Goal: Communication & Community: Answer question/provide support

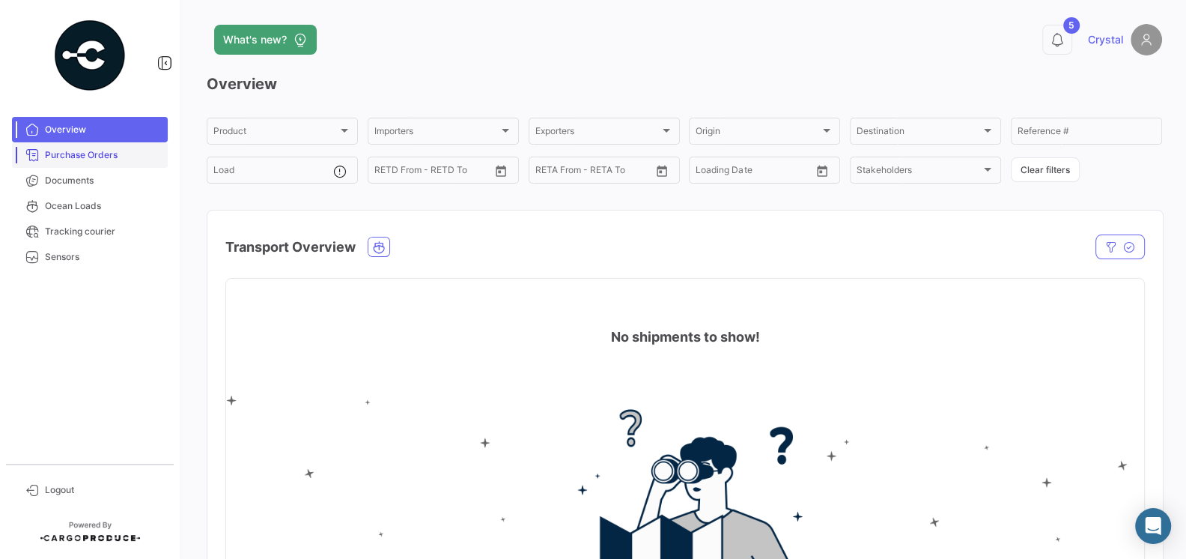
click at [97, 162] on link "Purchase Orders" at bounding box center [90, 154] width 156 height 25
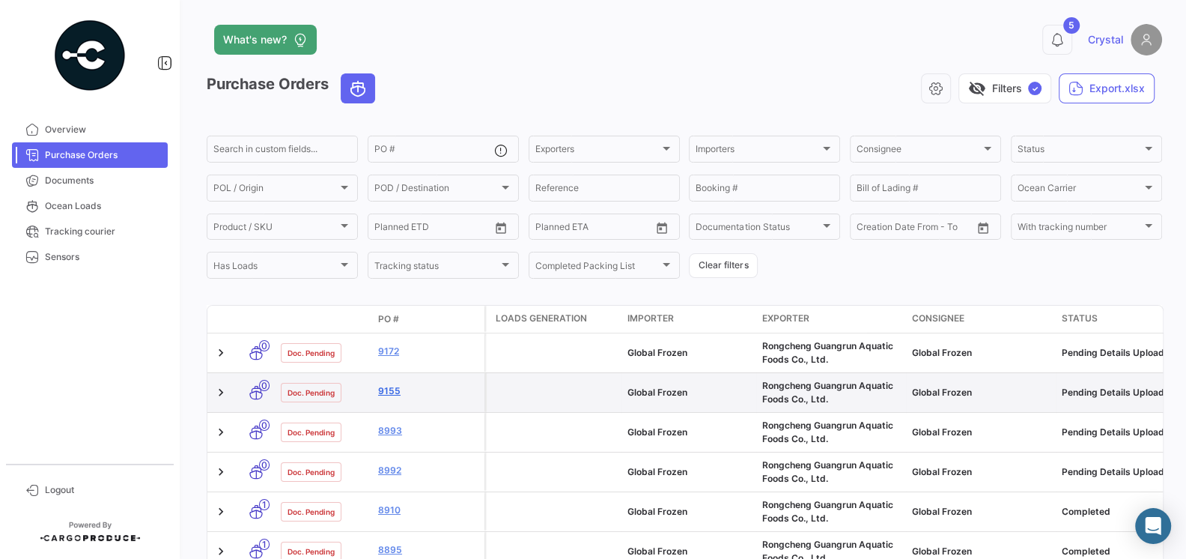
click at [389, 390] on link "9155" at bounding box center [428, 390] width 100 height 13
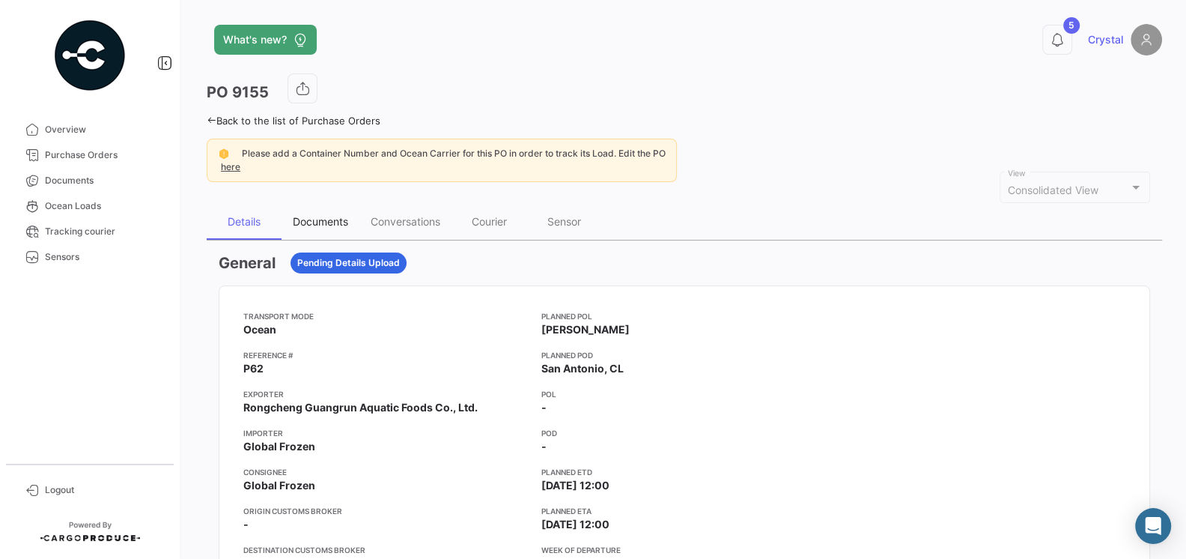
click at [319, 220] on div "Documents" at bounding box center [320, 221] width 55 height 13
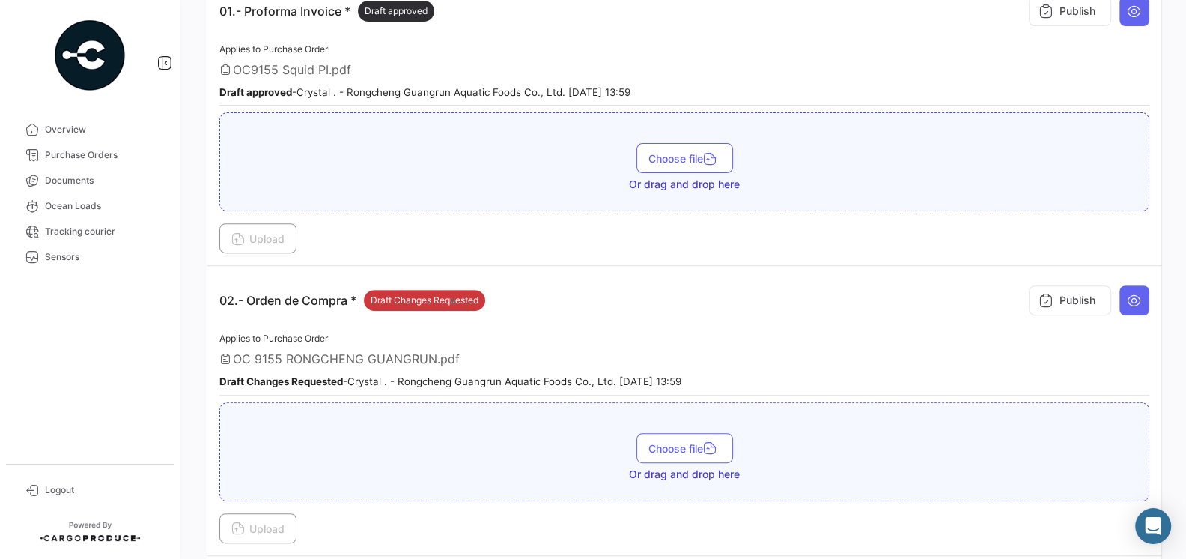
scroll to position [374, 0]
click at [547, 374] on small "Draft Changes Requested - [PERSON_NAME] . - Rongcheng Guangrun Aquatic Foods Co…" at bounding box center [450, 380] width 462 height 12
click at [588, 374] on small "Draft Changes Requested - [PERSON_NAME] . - Rongcheng Guangrun Aquatic Foods Co…" at bounding box center [450, 380] width 462 height 12
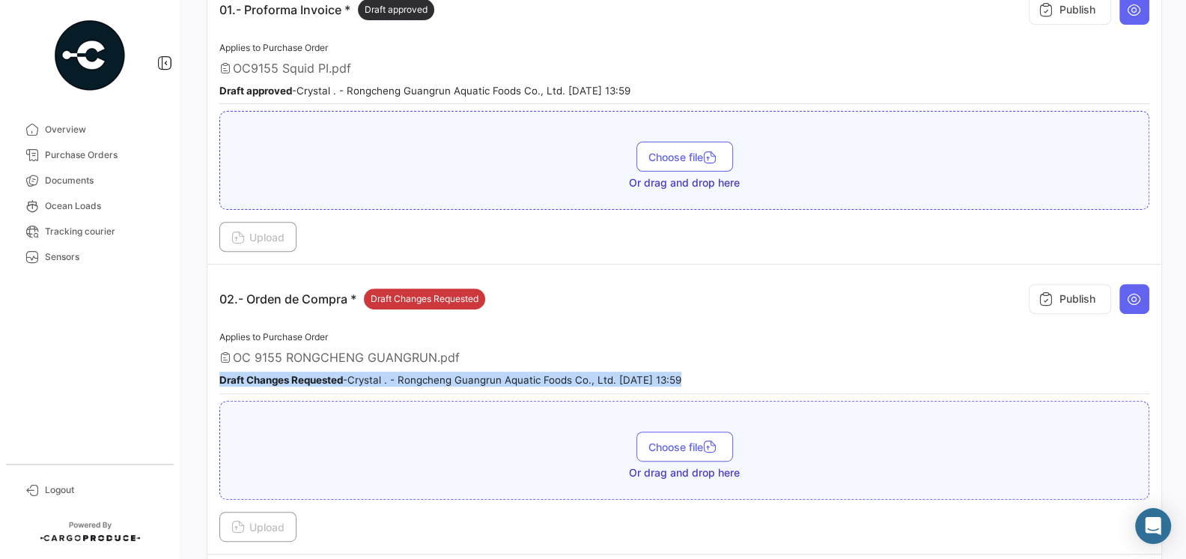
click at [588, 374] on small "Draft Changes Requested - [PERSON_NAME] . - Rongcheng Guangrun Aquatic Foods Co…" at bounding box center [450, 380] width 462 height 12
click at [628, 337] on div "Applies to Purchase Order OC 9155 RONGCHENG GUANGRUN.pdf Draft Changes Requeste…" at bounding box center [684, 361] width 930 height 66
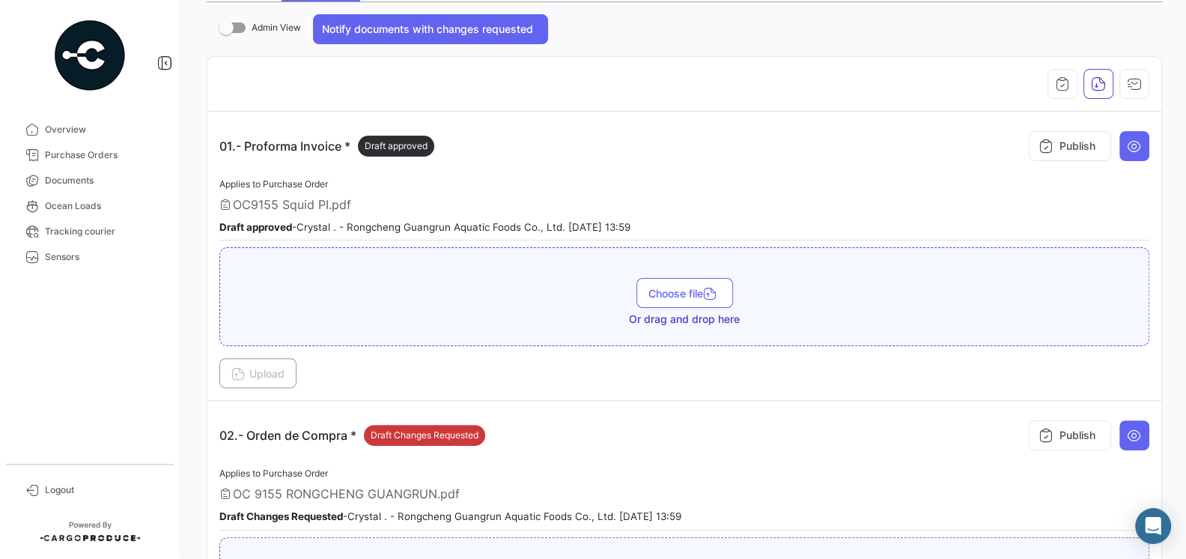
scroll to position [305, 0]
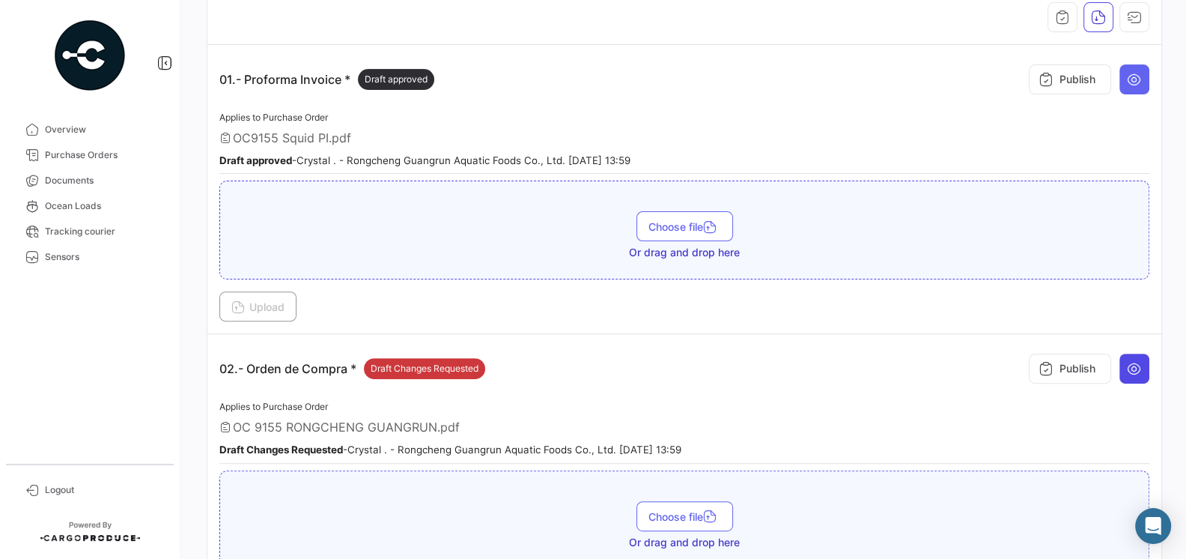
click at [1124, 368] on button at bounding box center [1134, 368] width 30 height 30
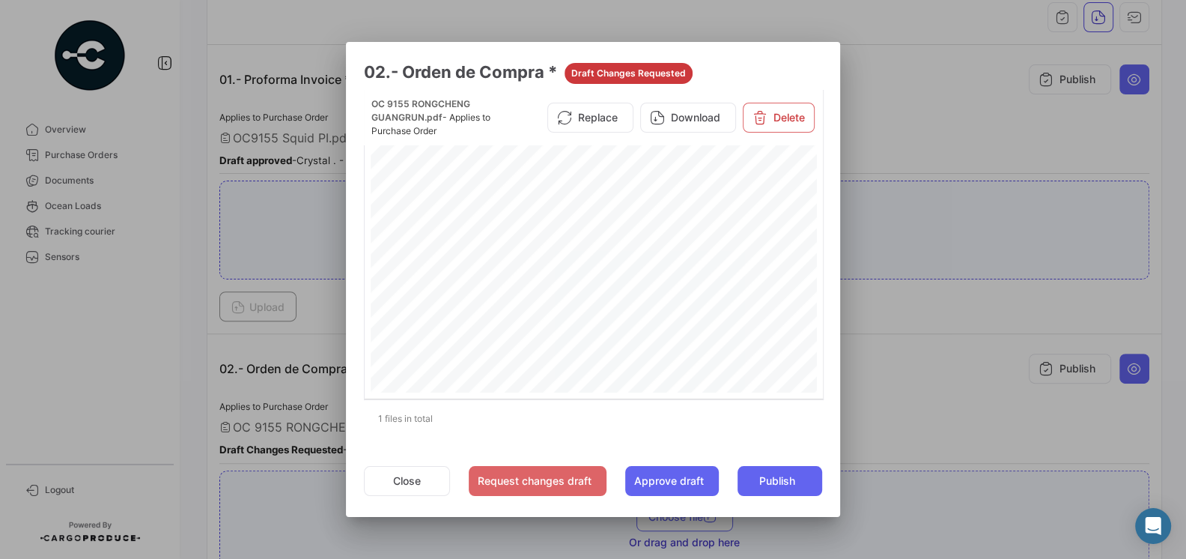
scroll to position [0, 0]
click at [419, 470] on button "Close" at bounding box center [407, 481] width 86 height 30
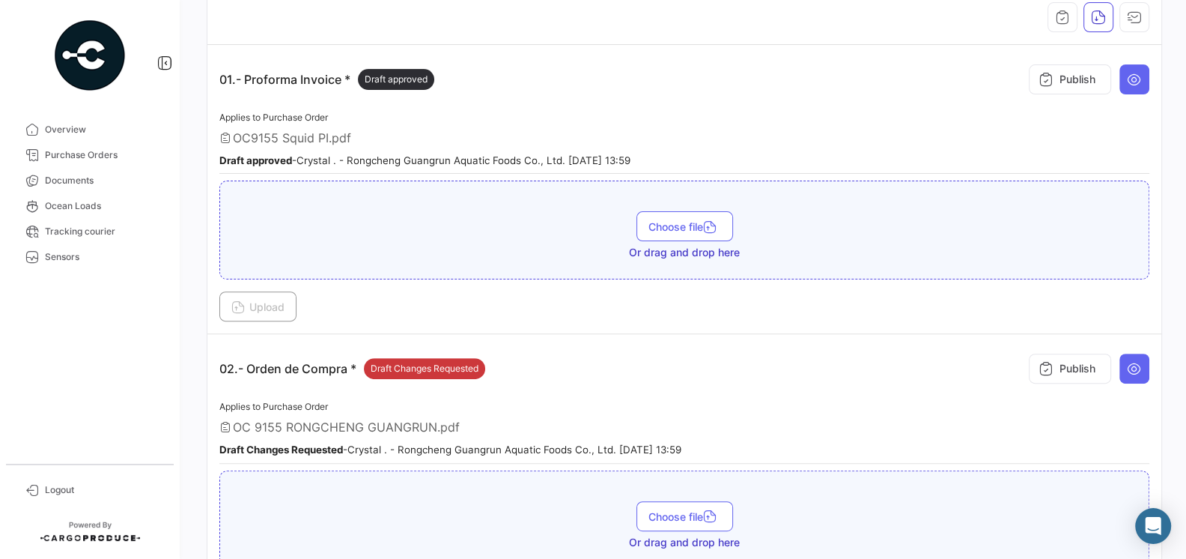
click at [583, 377] on div "02.- Orden de Compra * Draft Changes Requested Publish" at bounding box center [684, 368] width 930 height 45
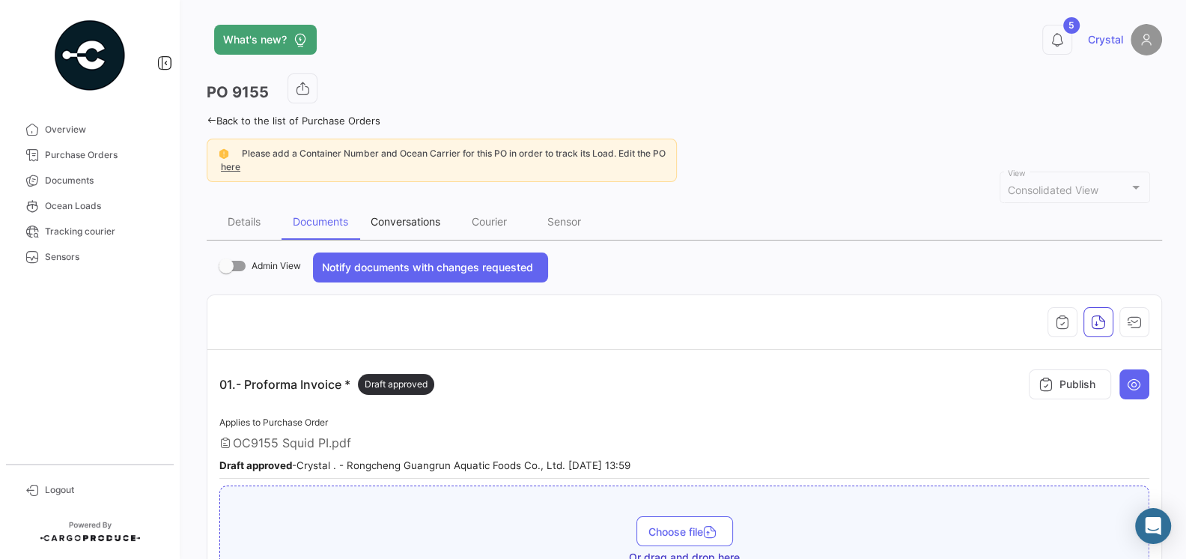
click at [404, 227] on div "Conversations" at bounding box center [405, 222] width 92 height 36
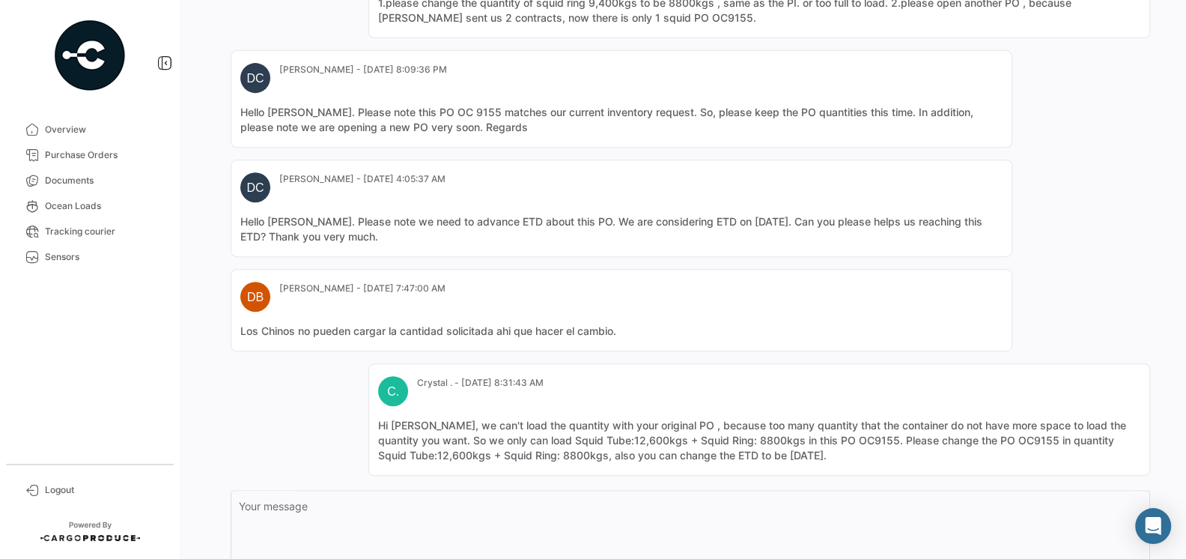
scroll to position [621, 0]
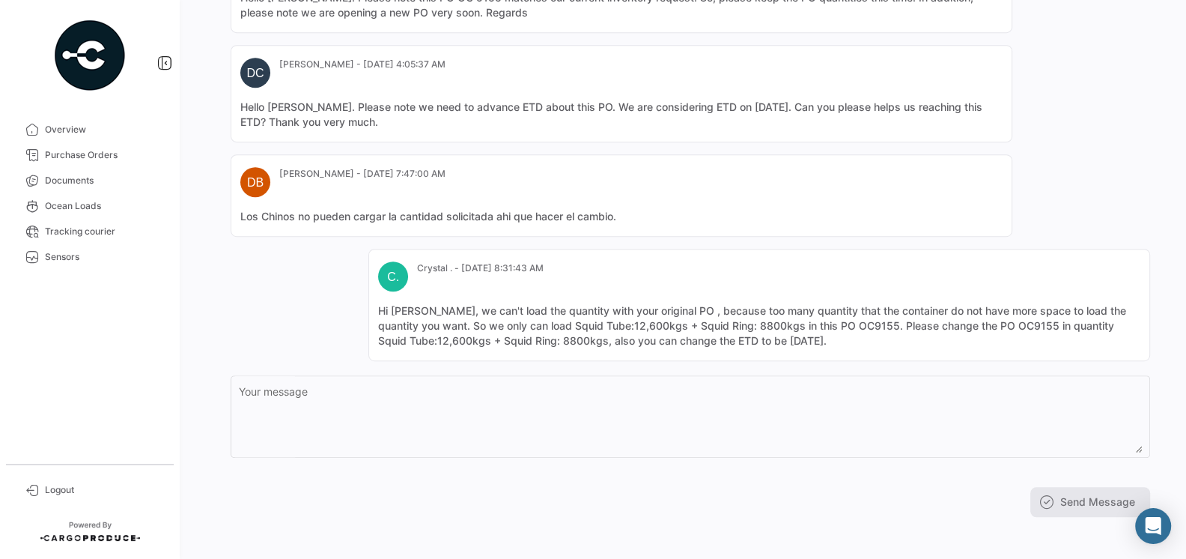
click at [522, 330] on mat-card-content "Hi [PERSON_NAME], we can't load the quantity with your original PO , because to…" at bounding box center [759, 325] width 762 height 45
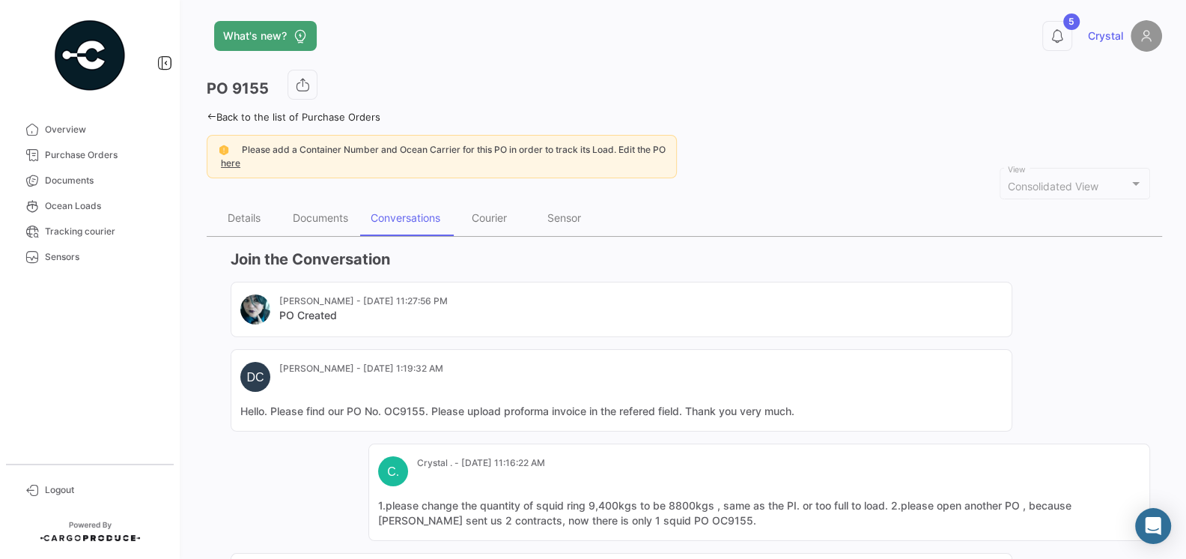
scroll to position [0, 0]
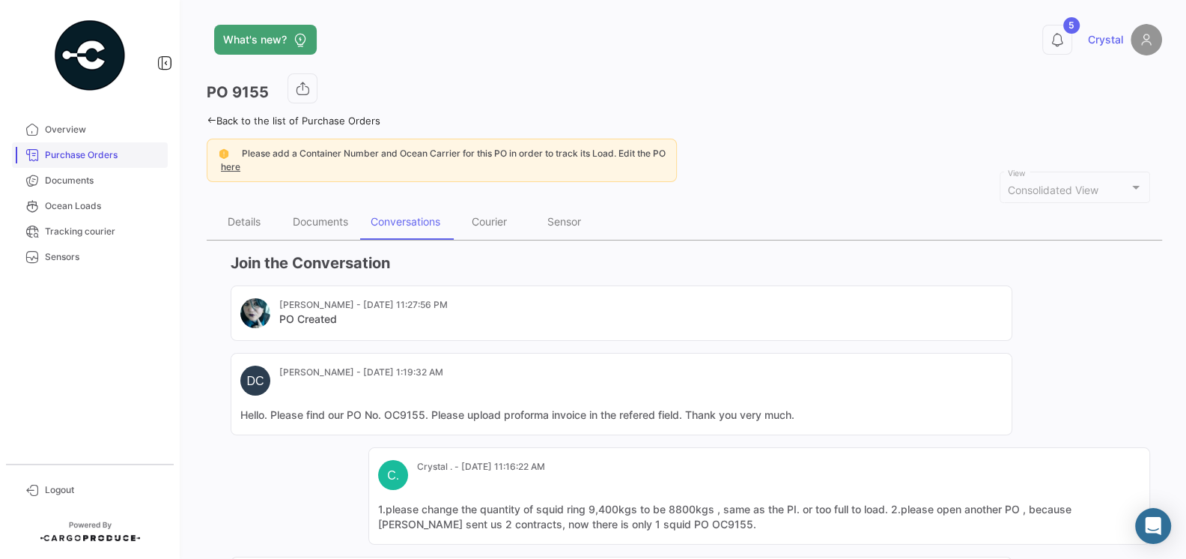
click at [89, 159] on span "Purchase Orders" at bounding box center [103, 154] width 117 height 13
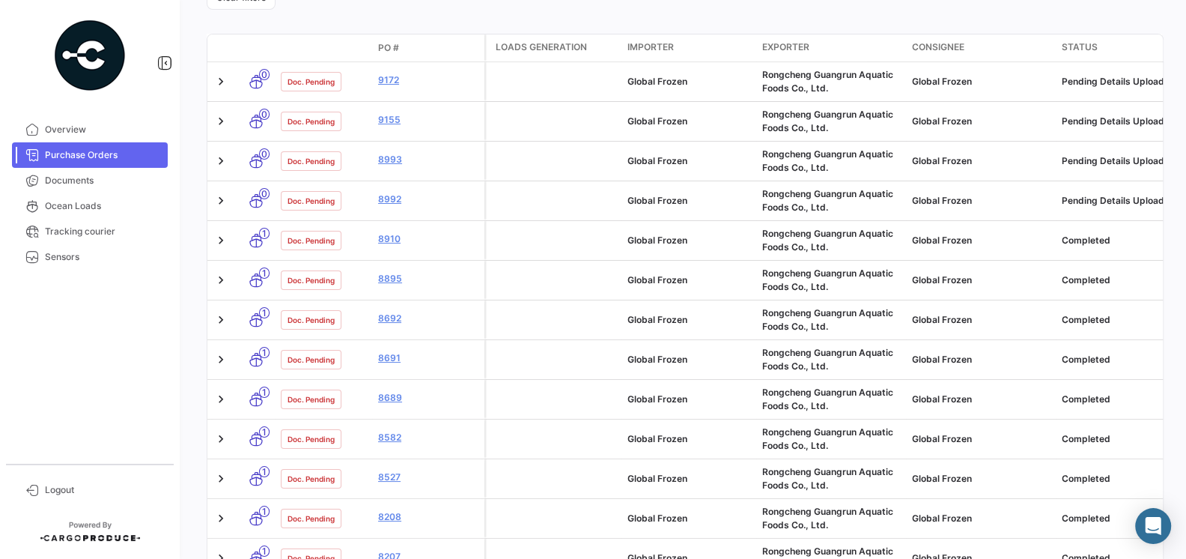
scroll to position [304, 0]
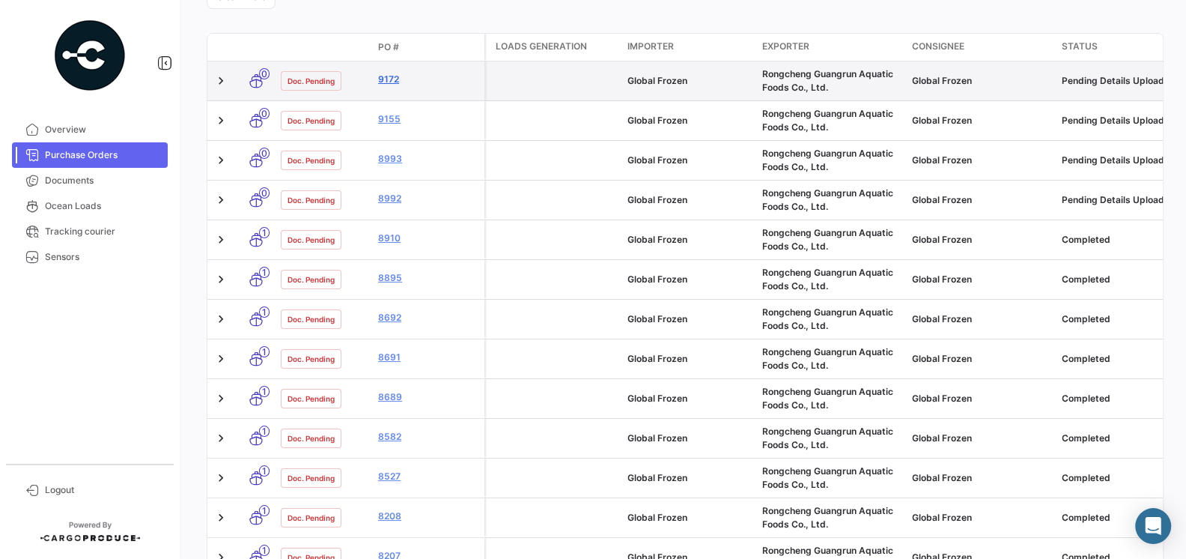
click at [389, 86] on link "9172" at bounding box center [428, 79] width 100 height 13
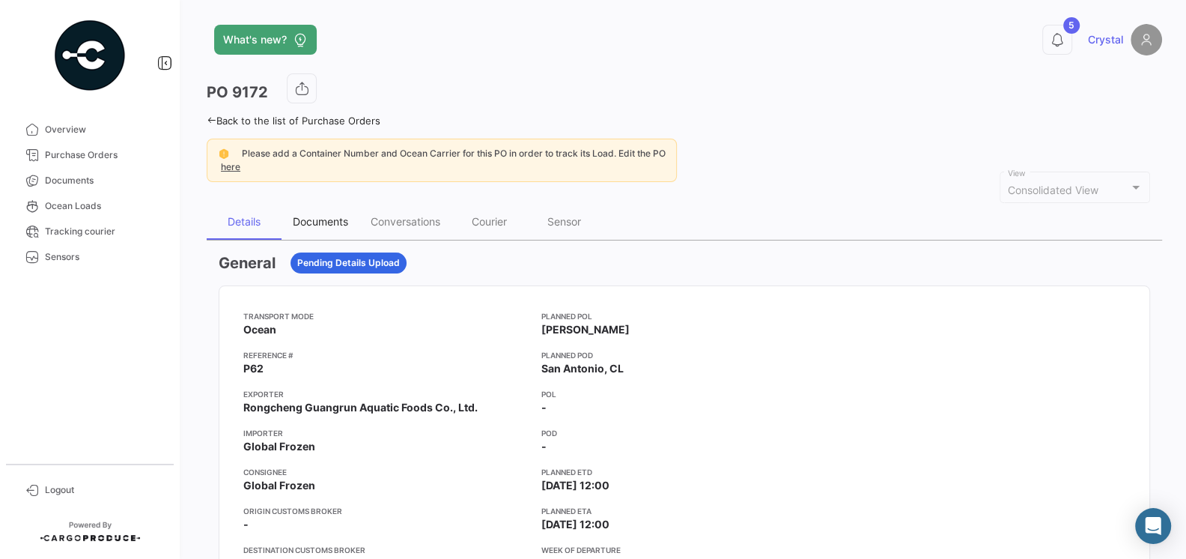
click at [318, 221] on div "Documents" at bounding box center [320, 221] width 55 height 13
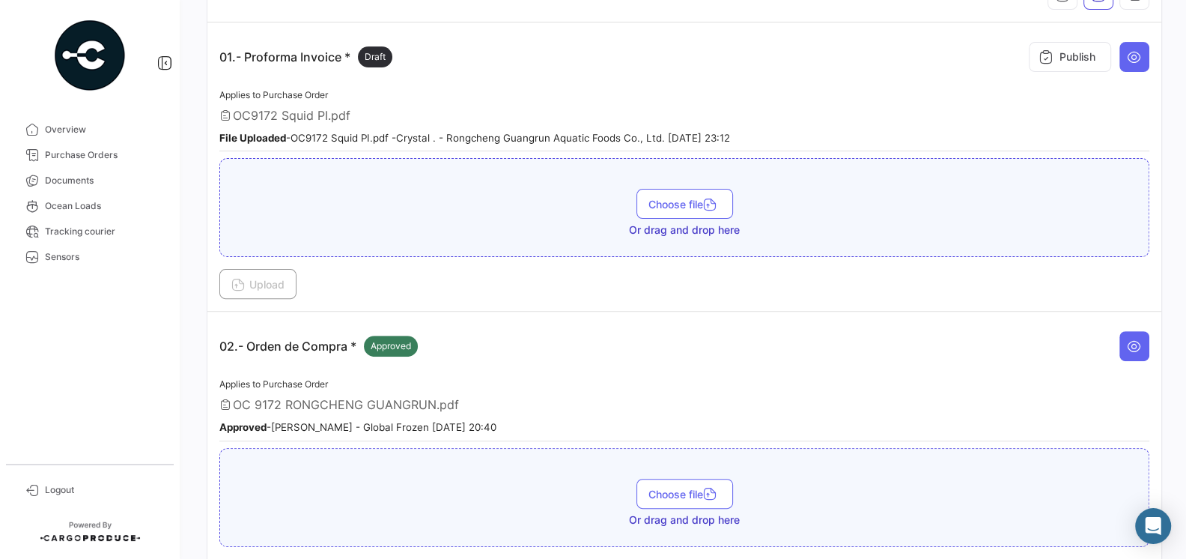
scroll to position [323, 0]
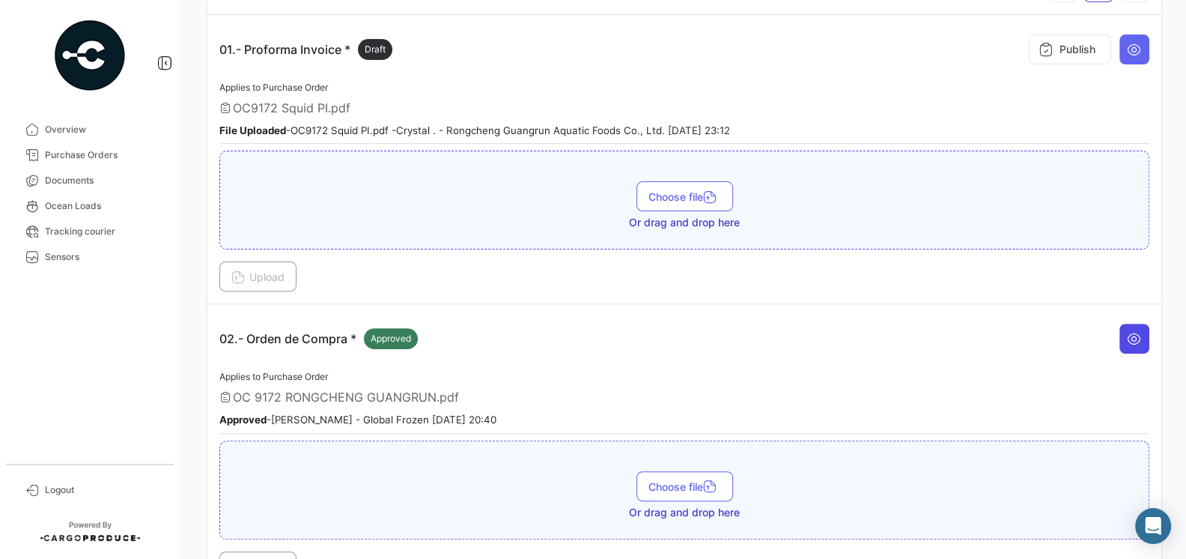
click at [1134, 331] on icon at bounding box center [1134, 338] width 15 height 15
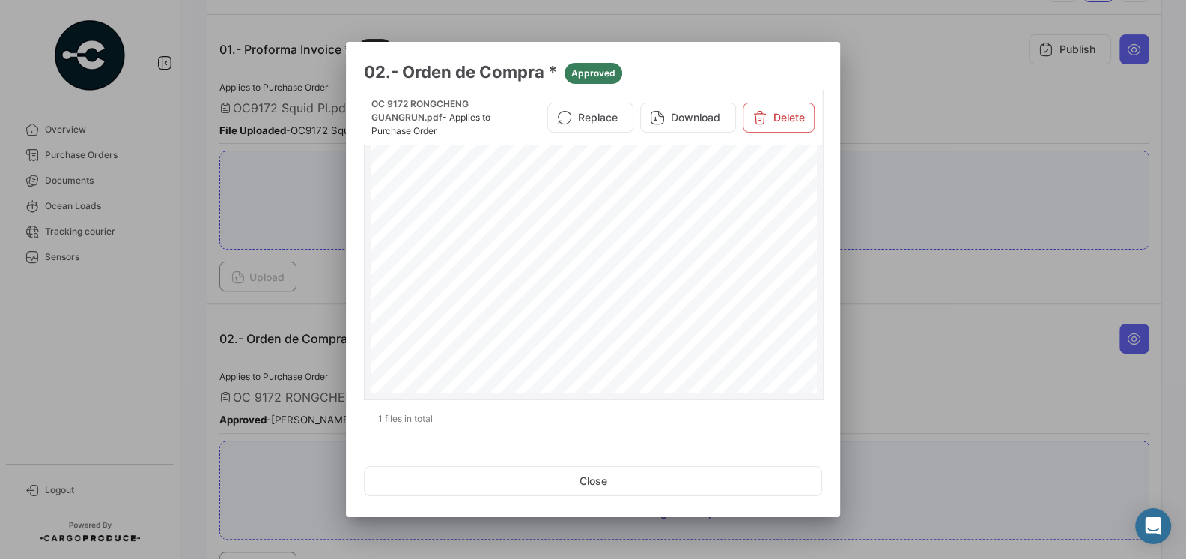
scroll to position [116, 0]
click at [929, 367] on div at bounding box center [593, 279] width 1186 height 559
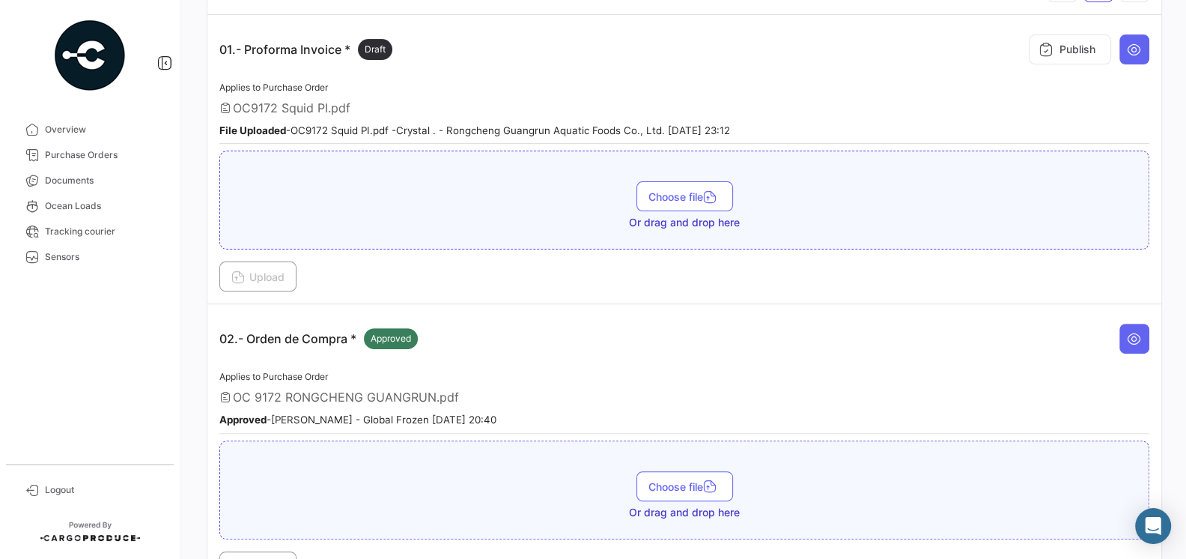
click at [322, 103] on span "OC9172 Squid PI.pdf" at bounding box center [292, 107] width 118 height 15
click at [1122, 59] on button at bounding box center [1134, 49] width 30 height 30
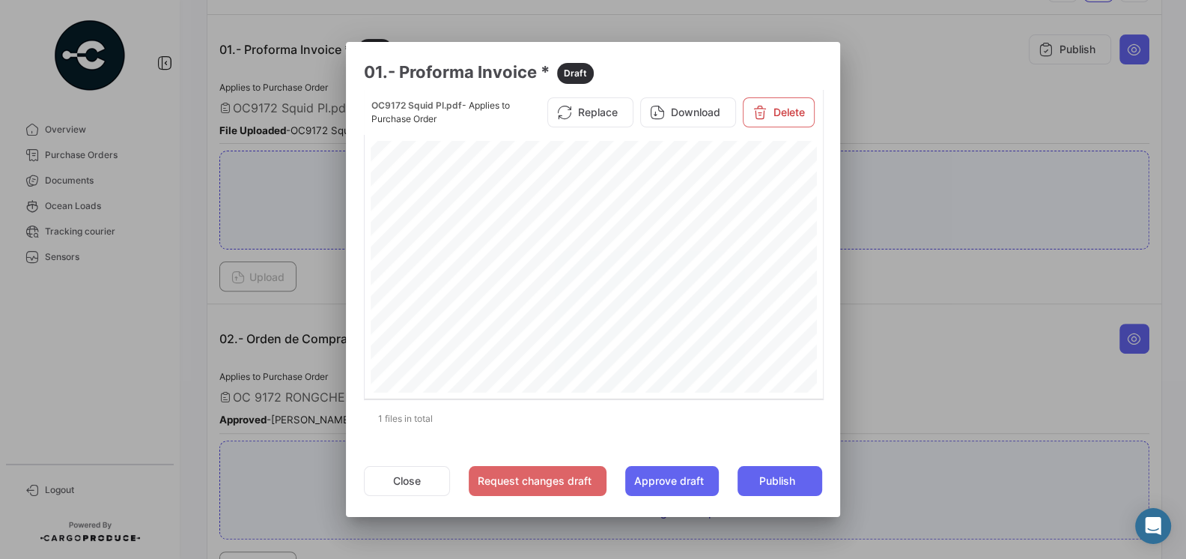
scroll to position [178, 0]
click at [859, 363] on div at bounding box center [593, 279] width 1186 height 559
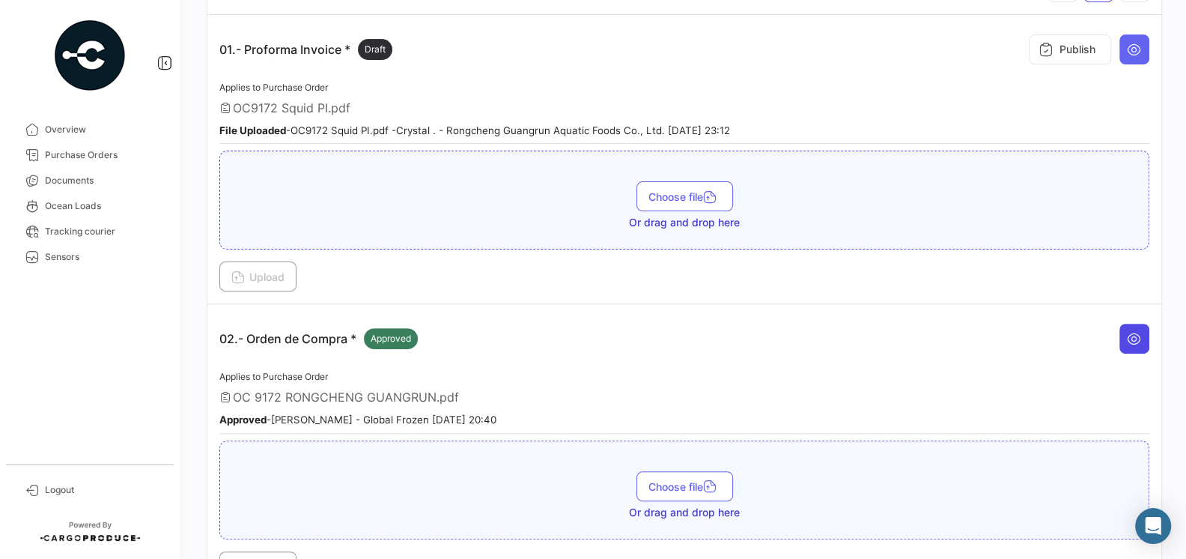
click at [1140, 341] on button at bounding box center [1134, 338] width 30 height 30
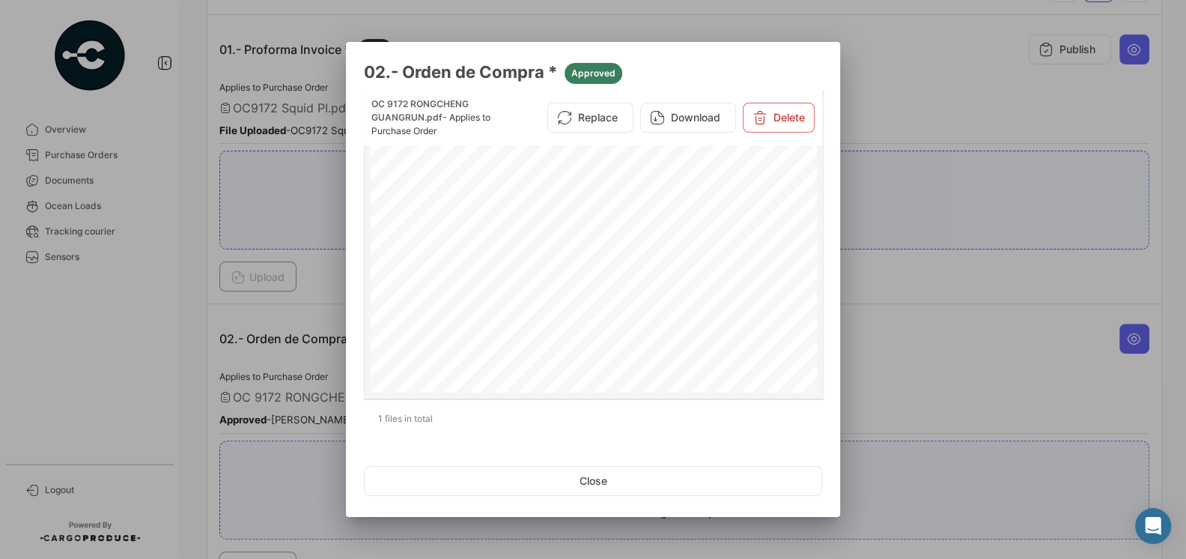
scroll to position [395, 0]
click at [920, 305] on div at bounding box center [593, 279] width 1186 height 559
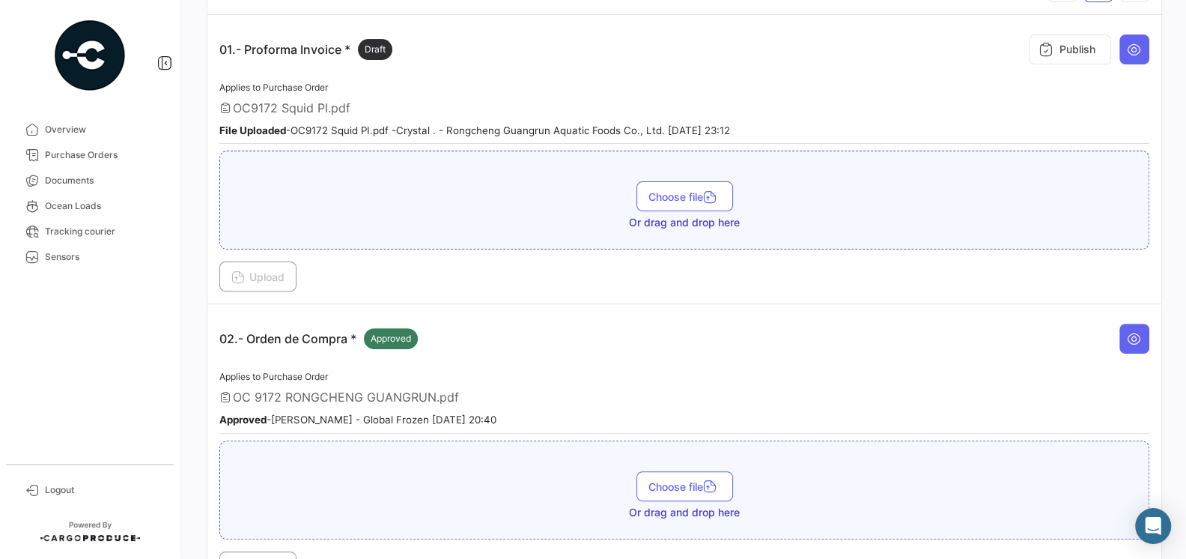
click at [752, 296] on td "01.- Proforma Invoice * Draft Publish Applies to Purchase Order OC9172 Squid PI…" at bounding box center [684, 159] width 954 height 289
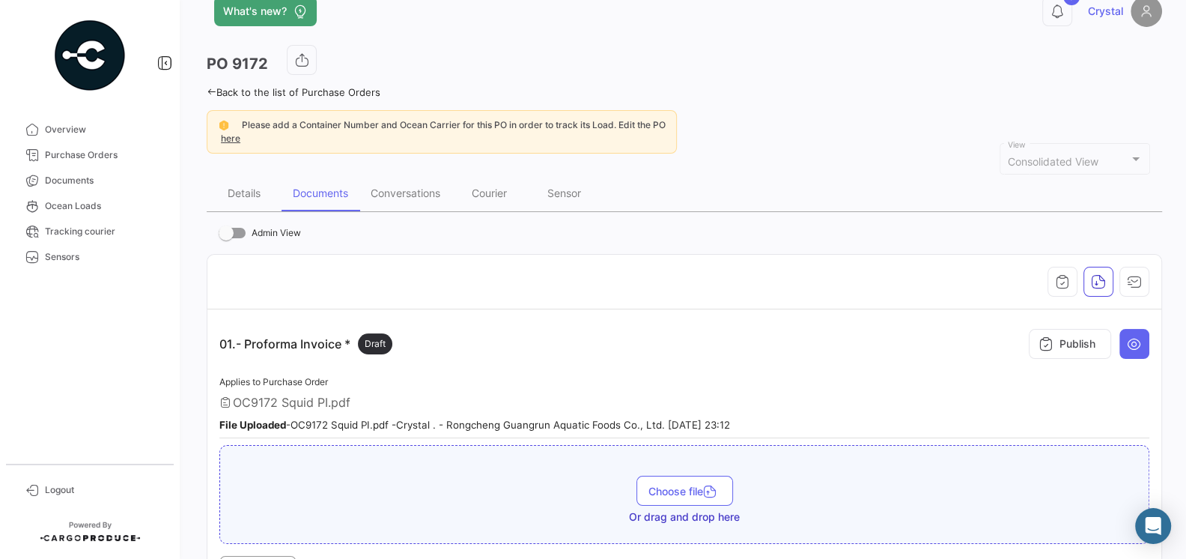
scroll to position [26, 0]
click at [392, 192] on div "Conversations" at bounding box center [406, 195] width 70 height 13
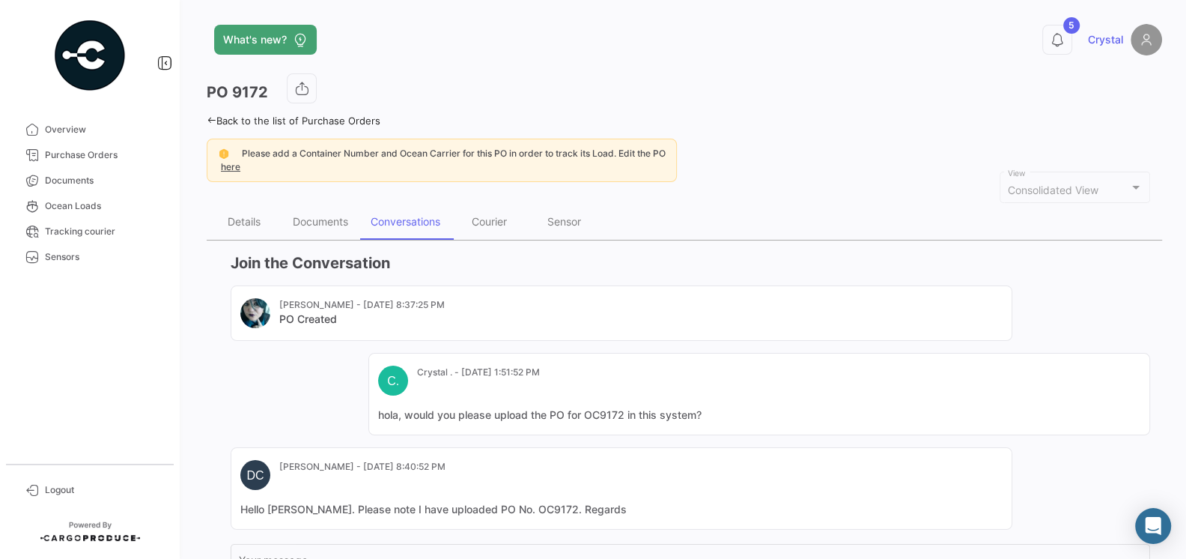
scroll to position [171, 0]
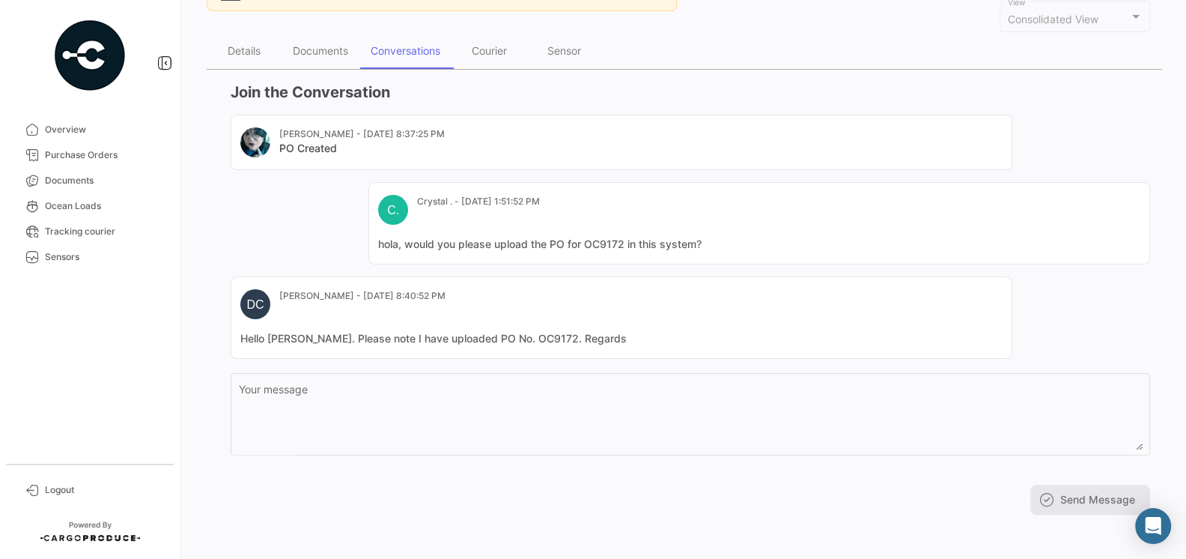
click at [480, 341] on mat-card-content "Hello [PERSON_NAME]. Please note I have uploaded PO No. OC9172. Regards" at bounding box center [621, 338] width 762 height 15
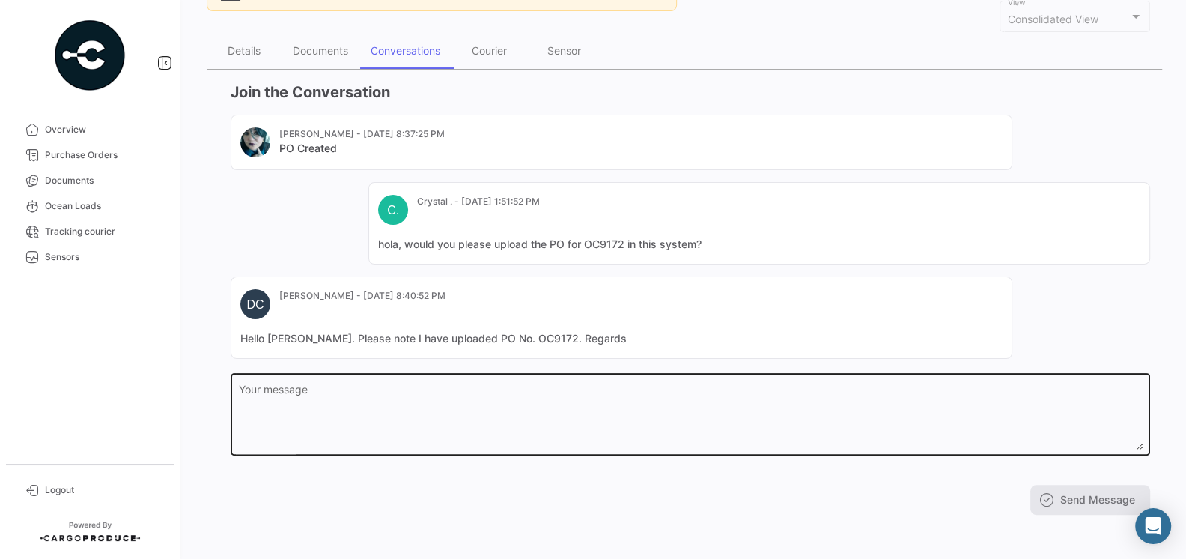
click at [415, 387] on textarea "Your message" at bounding box center [691, 417] width 904 height 66
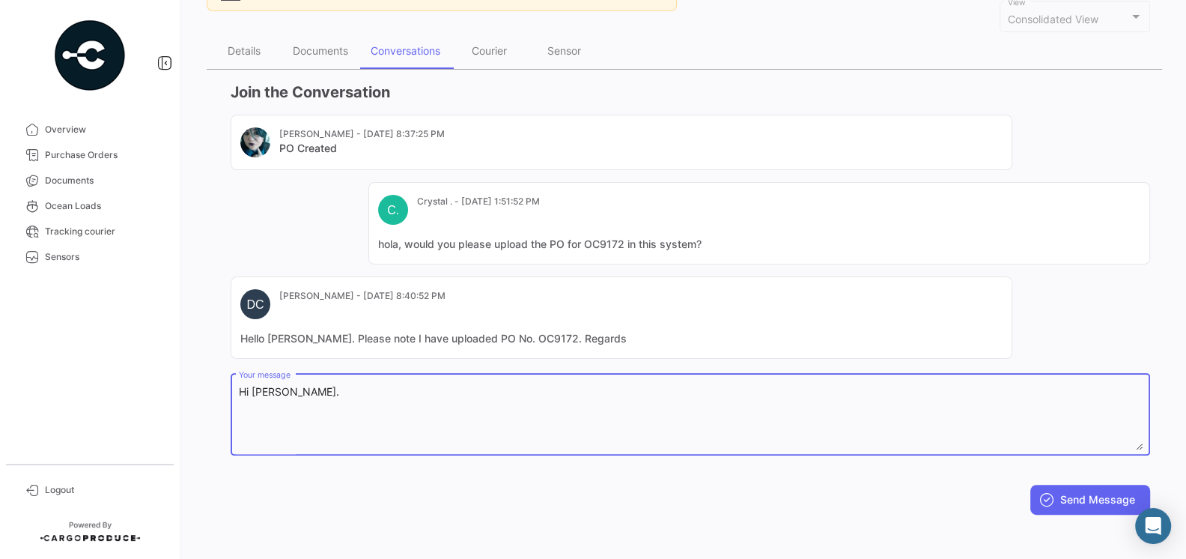
click at [249, 387] on textarea "Hi [PERSON_NAME]." at bounding box center [691, 417] width 904 height 66
click at [392, 392] on textarea "Hello [PERSON_NAME]." at bounding box center [691, 417] width 904 height 66
click at [756, 389] on textarea "Hello [PERSON_NAME], your PO quantity is different from [PERSON_NAME] quantity …" at bounding box center [691, 417] width 904 height 66
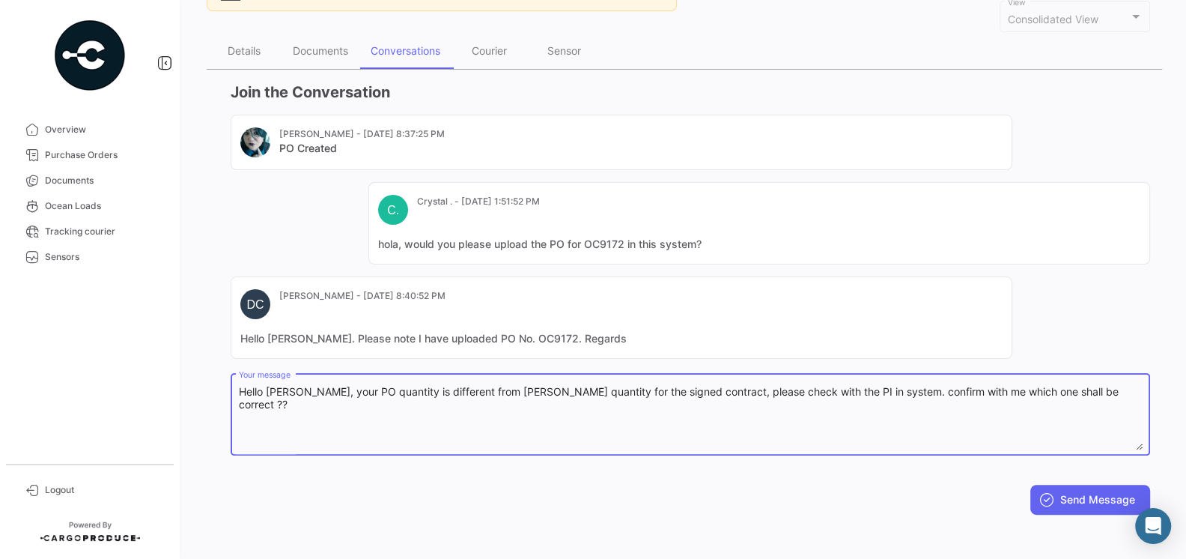
click at [1069, 389] on textarea "Hello [PERSON_NAME], your PO quantity is different from [PERSON_NAME] quantity …" at bounding box center [691, 417] width 904 height 66
click at [356, 397] on textarea "Hello [PERSON_NAME], your PO quantity is different from [PERSON_NAME] quantity …" at bounding box center [691, 417] width 904 height 66
type textarea "Hello [PERSON_NAME], your PO quantity is different from [PERSON_NAME] quantity …"
click at [479, 426] on textarea "Hello [PERSON_NAME], your PO quantity is different from [PERSON_NAME] quantity …" at bounding box center [691, 417] width 904 height 66
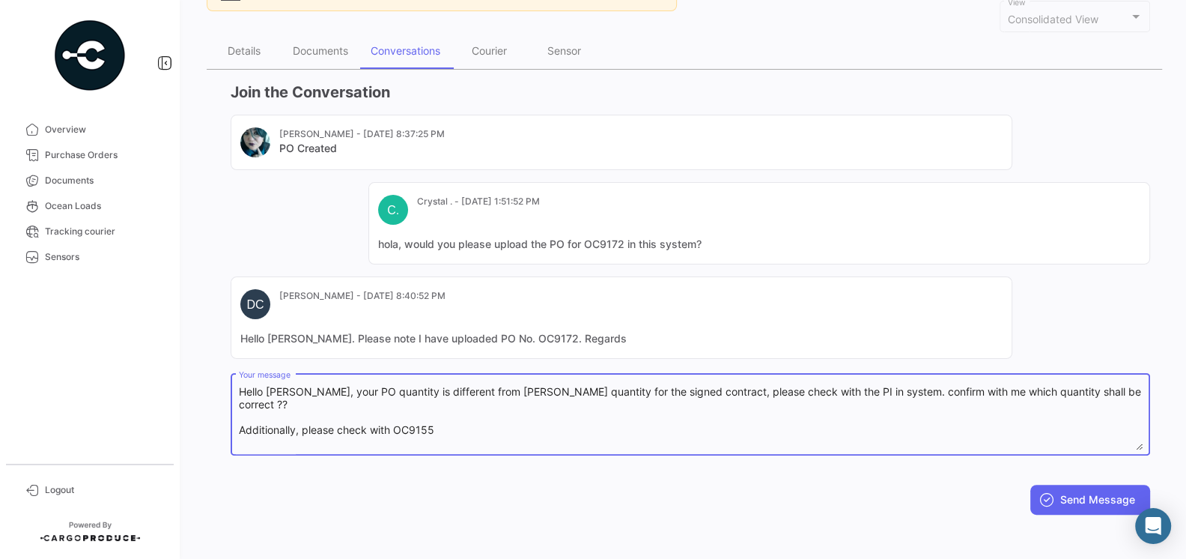
click at [479, 426] on textarea "Hello [PERSON_NAME], your PO quantity is different from [PERSON_NAME] quantity …" at bounding box center [691, 417] width 904 height 66
drag, startPoint x: 479, startPoint y: 426, endPoint x: 77, endPoint y: 343, distance: 410.6
click at [77, 343] on mat-sidenav-container "Overview Purchase Orders Documents Ocean Loads Tracking courier Sensors Logout …" at bounding box center [593, 279] width 1186 height 559
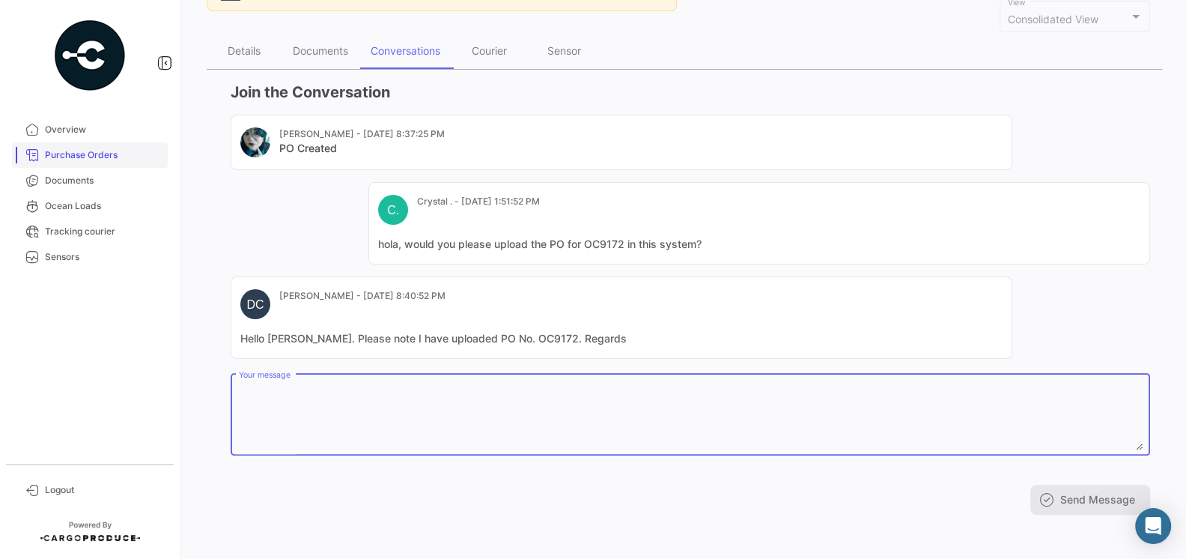
click at [88, 152] on span "Purchase Orders" at bounding box center [103, 154] width 117 height 13
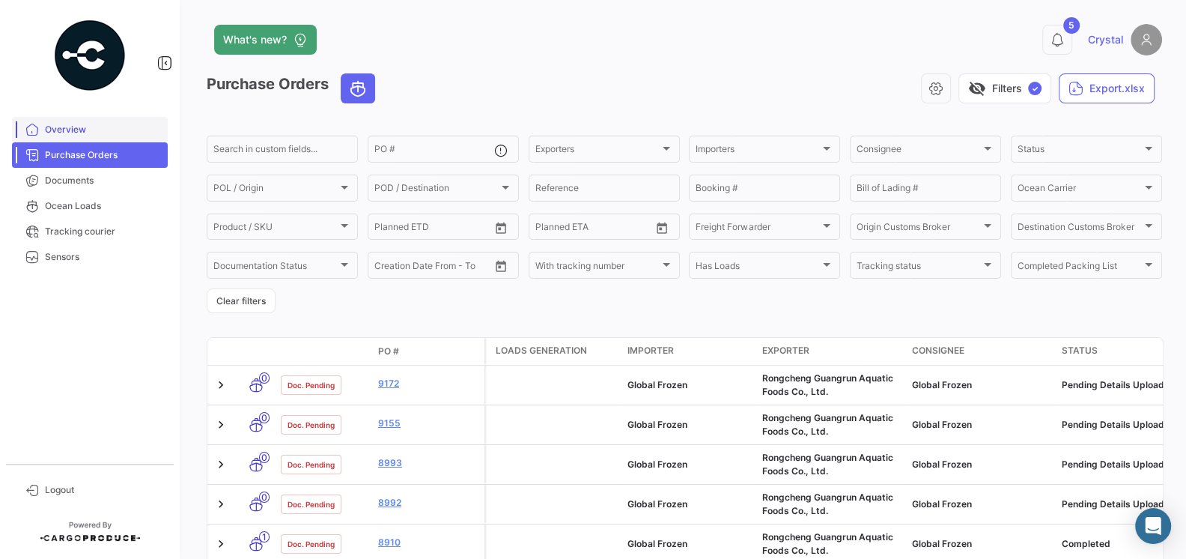
click at [73, 131] on span "Overview" at bounding box center [103, 129] width 117 height 13
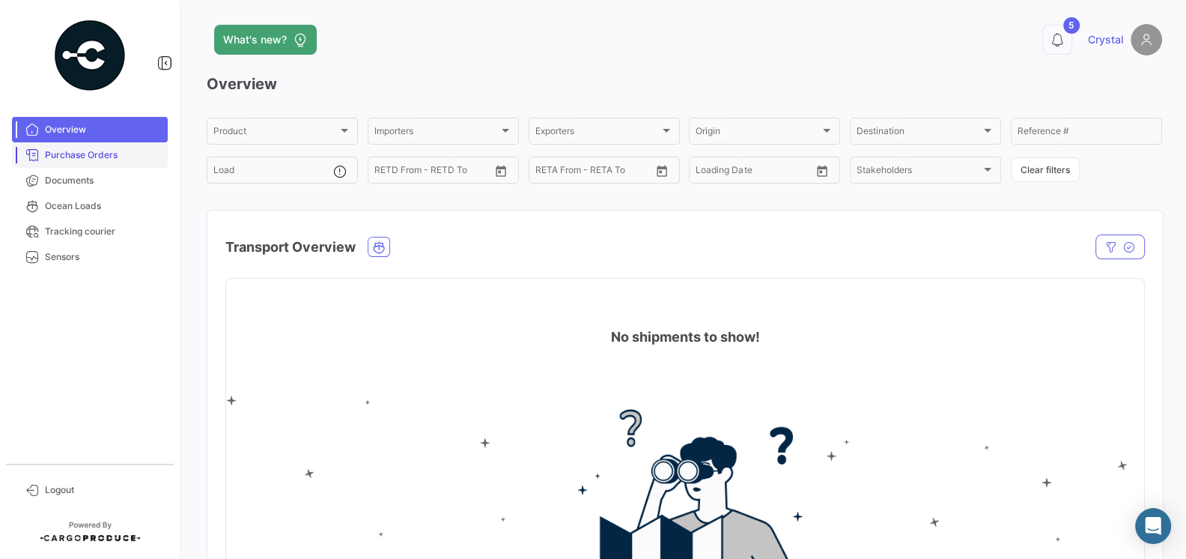
click at [84, 159] on span "Purchase Orders" at bounding box center [103, 154] width 117 height 13
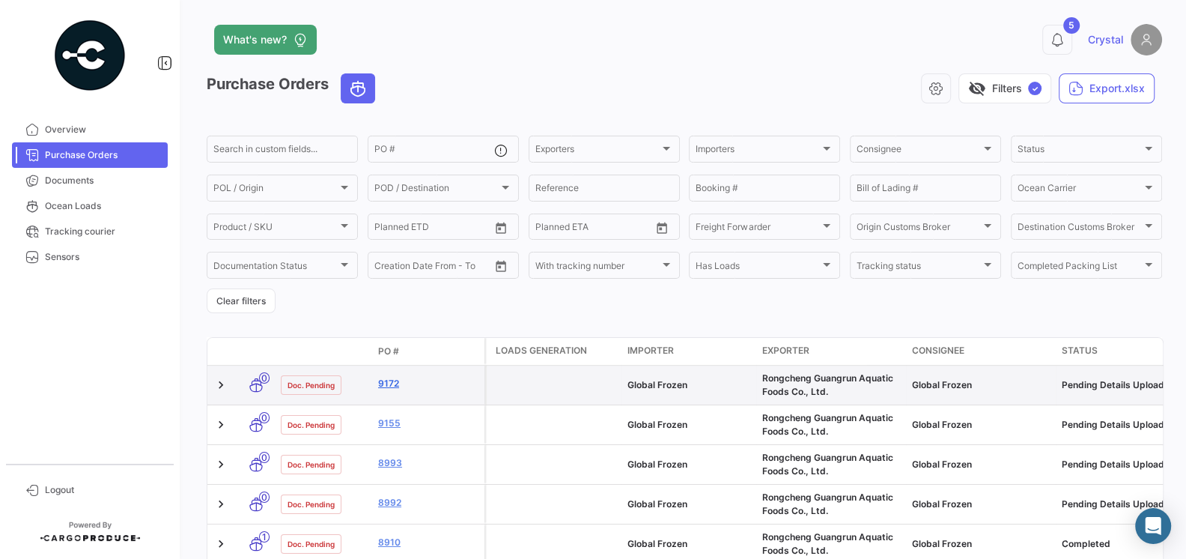
click at [388, 381] on link "9172" at bounding box center [428, 383] width 100 height 13
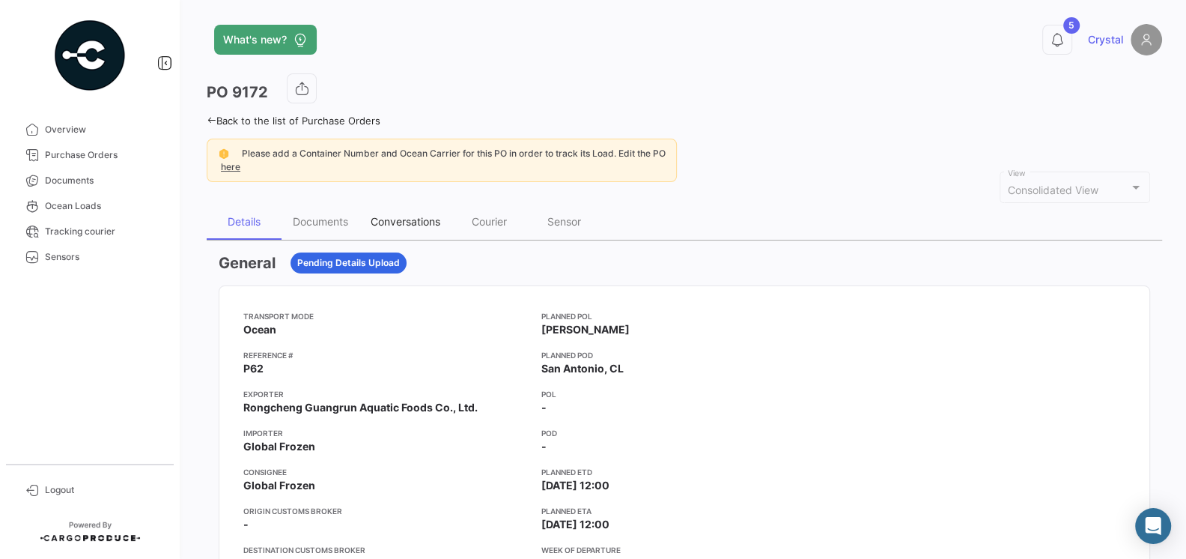
click at [391, 222] on div "Conversations" at bounding box center [406, 221] width 70 height 13
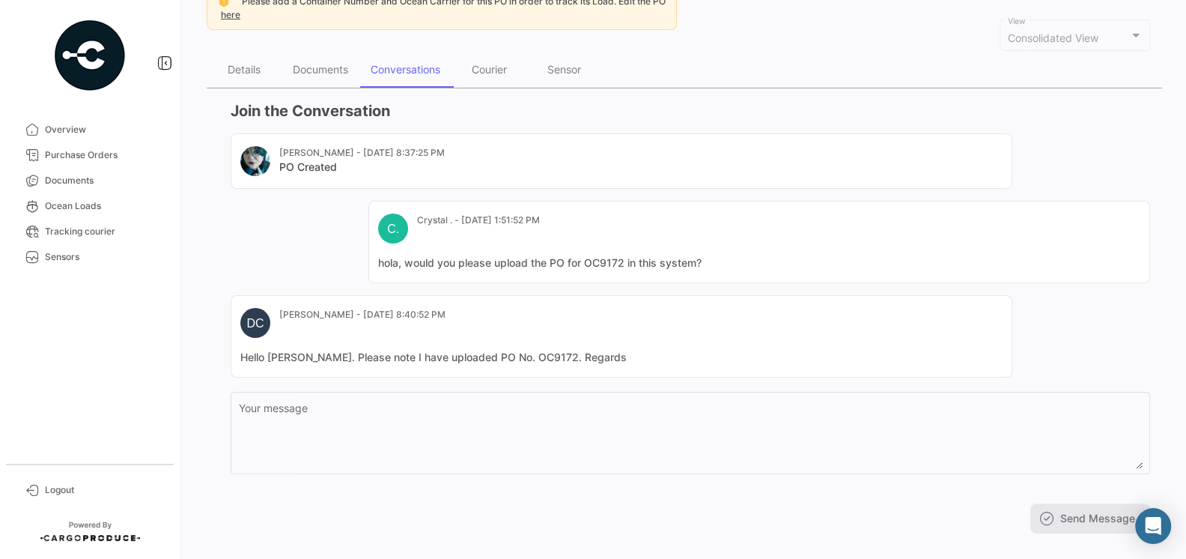
scroll to position [165, 0]
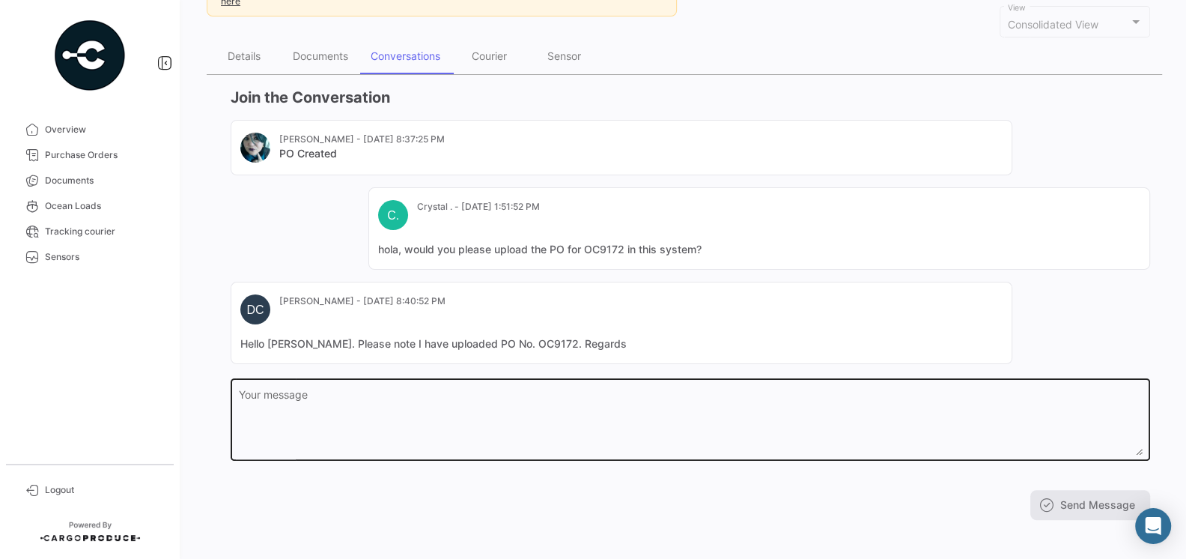
click at [308, 397] on textarea "Your message" at bounding box center [691, 422] width 904 height 66
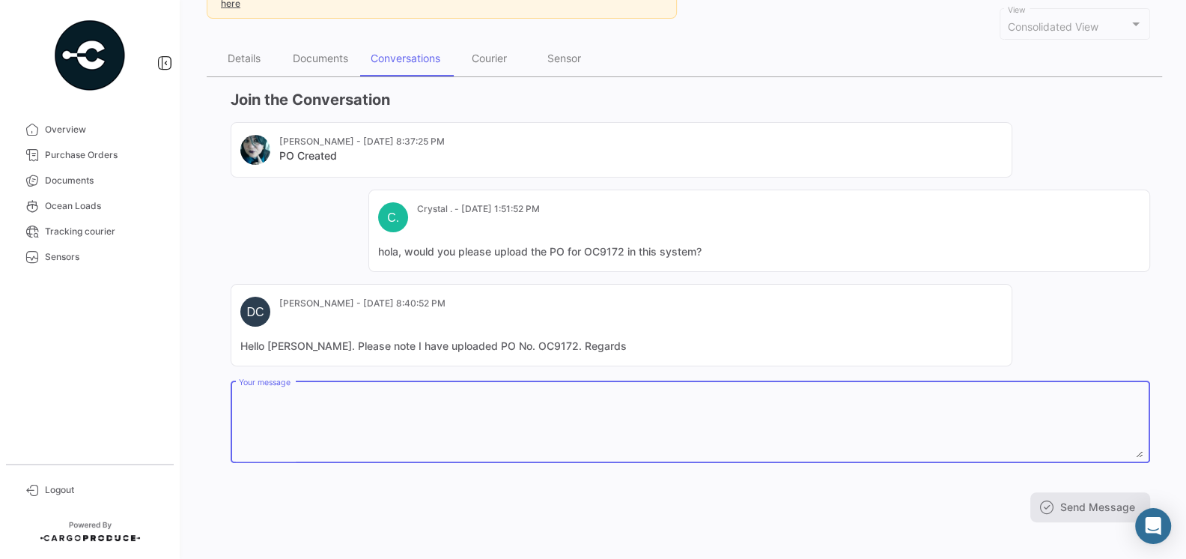
scroll to position [171, 0]
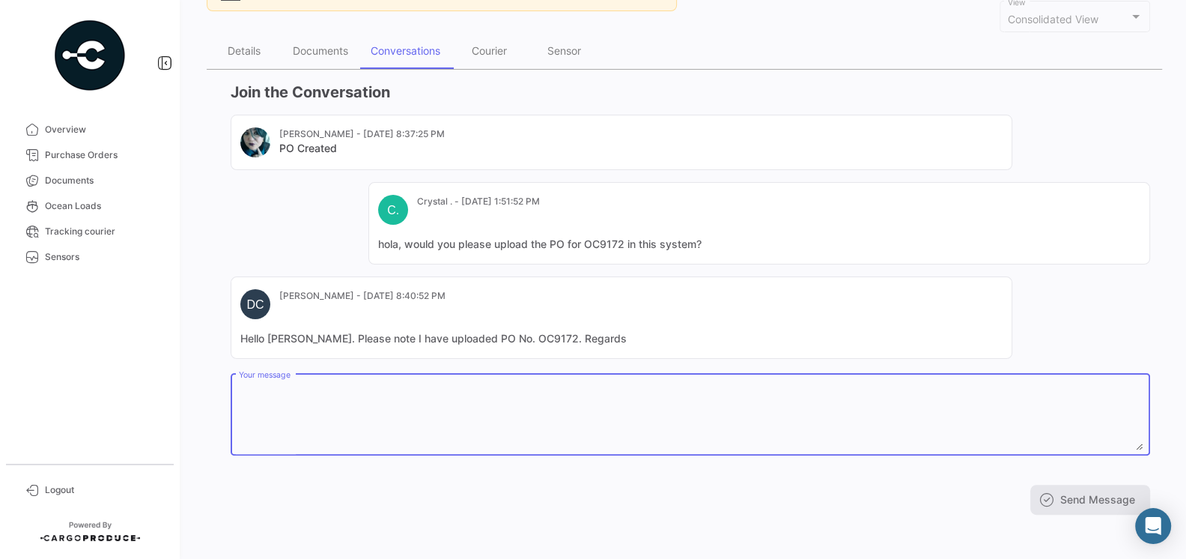
click at [317, 401] on textarea "Your message" at bounding box center [691, 417] width 904 height 66
paste textarea "Hello [PERSON_NAME], your PO quantity is different from [PERSON_NAME] quantity …"
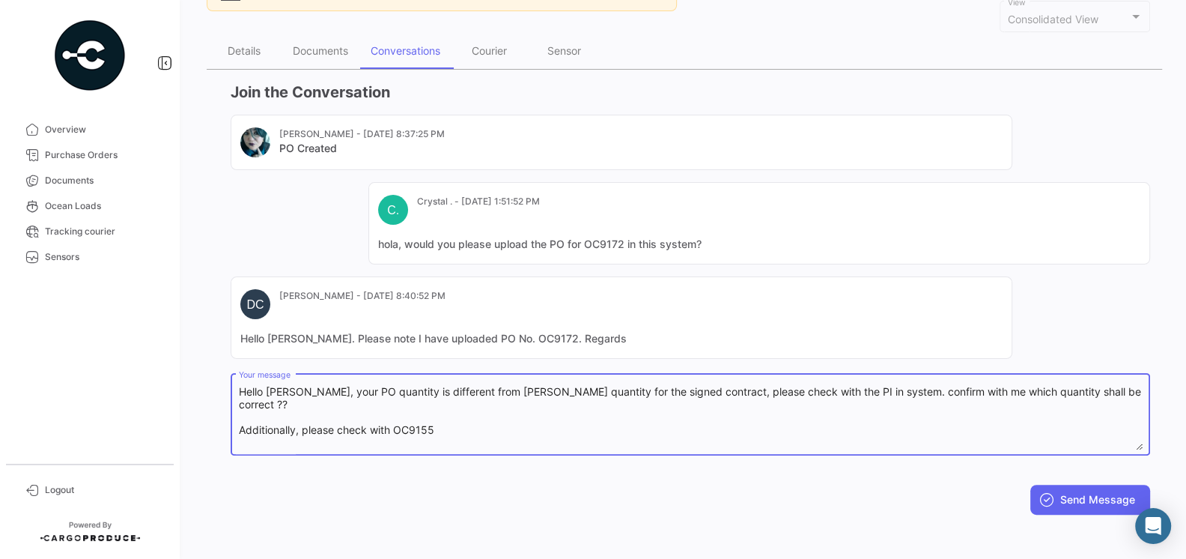
click at [453, 440] on textarea "Hello [PERSON_NAME], your PO quantity is different from [PERSON_NAME] quantity …" at bounding box center [691, 417] width 904 height 66
click at [449, 426] on textarea "Hello [PERSON_NAME], your PO quantity is different from [PERSON_NAME] quantity …" at bounding box center [691, 417] width 904 height 66
click at [690, 428] on textarea "Hello [PERSON_NAME], your PO quantity is different from [PERSON_NAME] quantity …" at bounding box center [691, 417] width 904 height 66
click at [824, 428] on textarea "Hello [PERSON_NAME], your PO quantity is different from [PERSON_NAME] quantity …" at bounding box center [691, 417] width 904 height 66
click at [395, 392] on textarea "Hello [PERSON_NAME], your PO quantity is different from [PERSON_NAME] quantity …" at bounding box center [691, 417] width 904 height 66
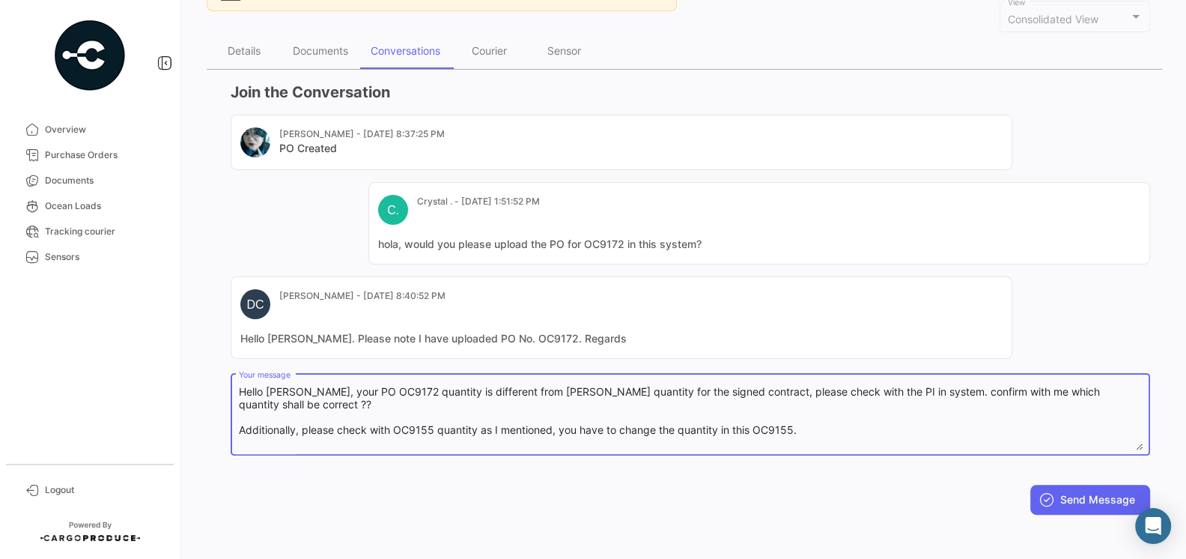
click at [612, 411] on textarea "Hello [PERSON_NAME], your PO OC9172 quantity is different from [PERSON_NAME] qu…" at bounding box center [691, 417] width 904 height 66
click at [702, 415] on textarea "Hello [PERSON_NAME], your PO OC9172 quantity is different from [PERSON_NAME] qu…" at bounding box center [691, 417] width 904 height 66
click at [832, 430] on textarea "Hello [PERSON_NAME], your PO OC9172 quantity is different from [PERSON_NAME] qu…" at bounding box center [691, 417] width 904 height 66
type textarea "Hello [PERSON_NAME], your PO OC9172 quantity is different from [PERSON_NAME] qu…"
click at [1064, 493] on button "Send Message" at bounding box center [1090, 499] width 120 height 30
